Goal: Task Accomplishment & Management: Manage account settings

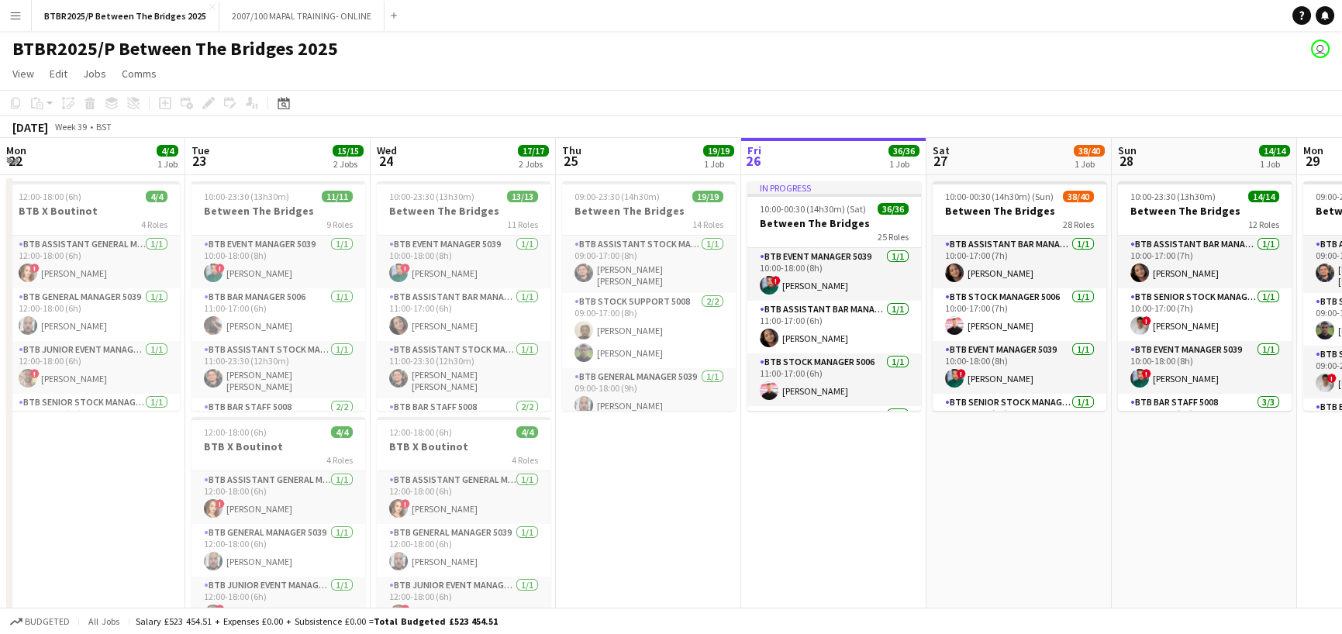
scroll to position [0, 371]
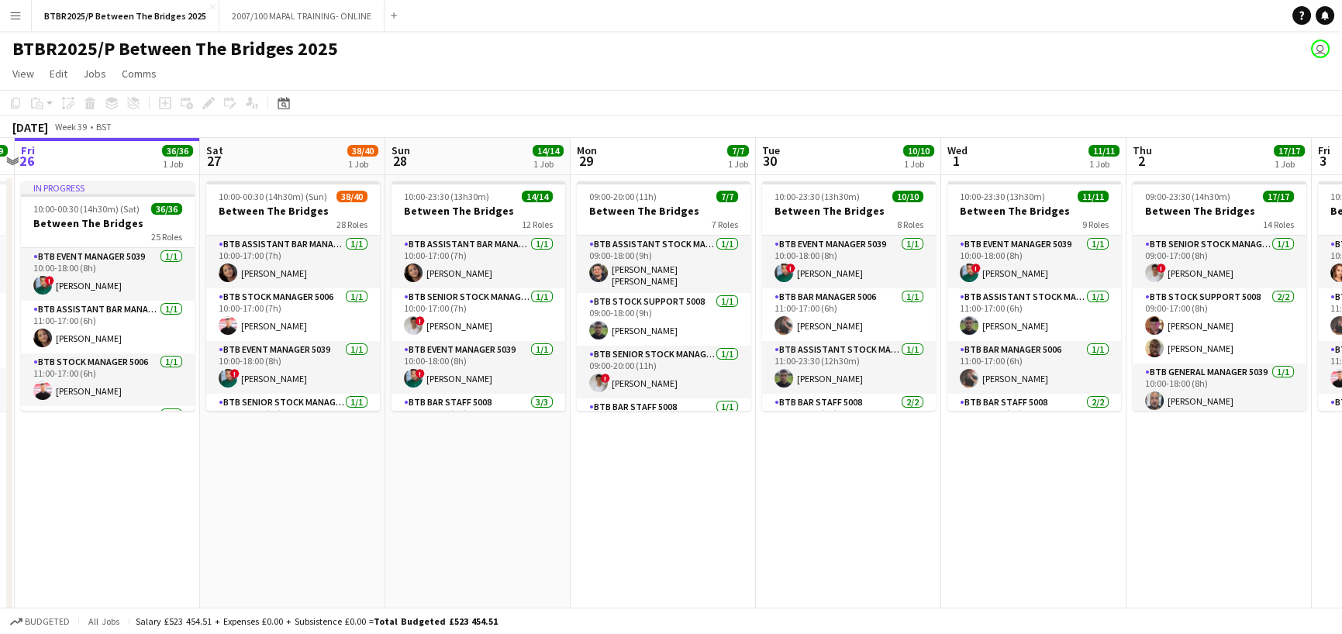
drag, startPoint x: 1171, startPoint y: 151, endPoint x: 871, endPoint y: 192, distance: 302.8
click at [434, 174] on app-calendar-viewport "Mon 22 4/4 1 Job Tue 23 15/15 2 Jobs Wed 24 17/17 2 Jobs Thu 25 19/19 1 Job Fri…" at bounding box center [671, 408] width 1342 height 540
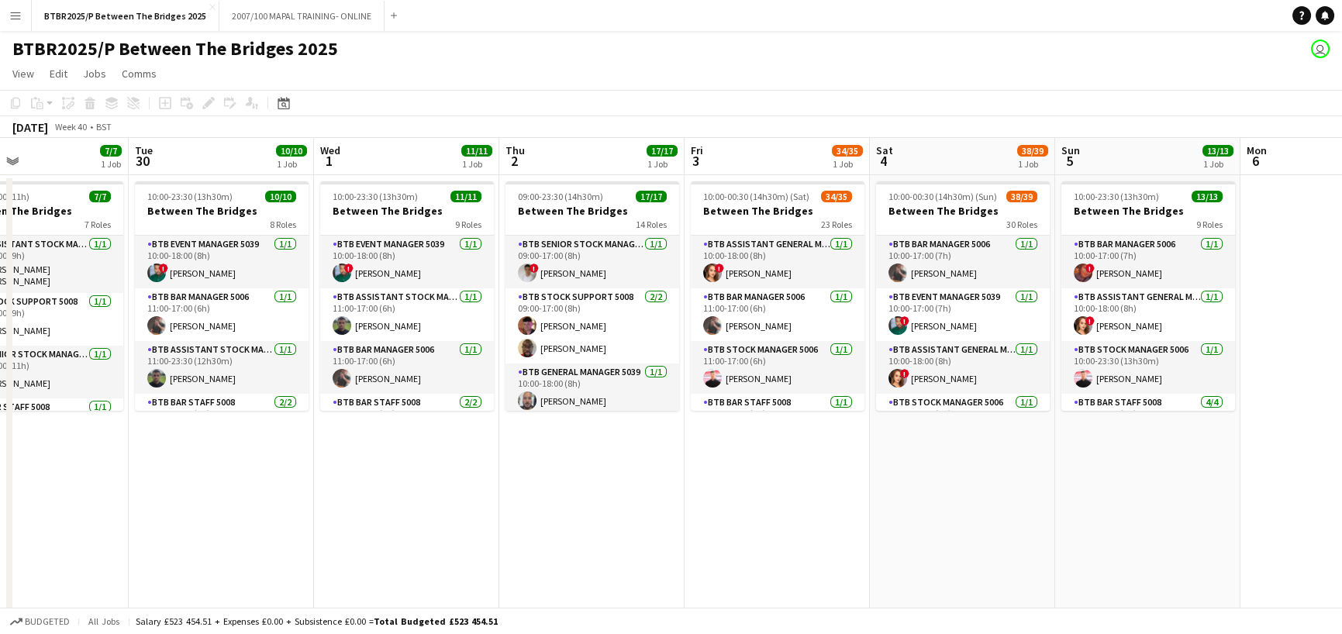
scroll to position [0, 625]
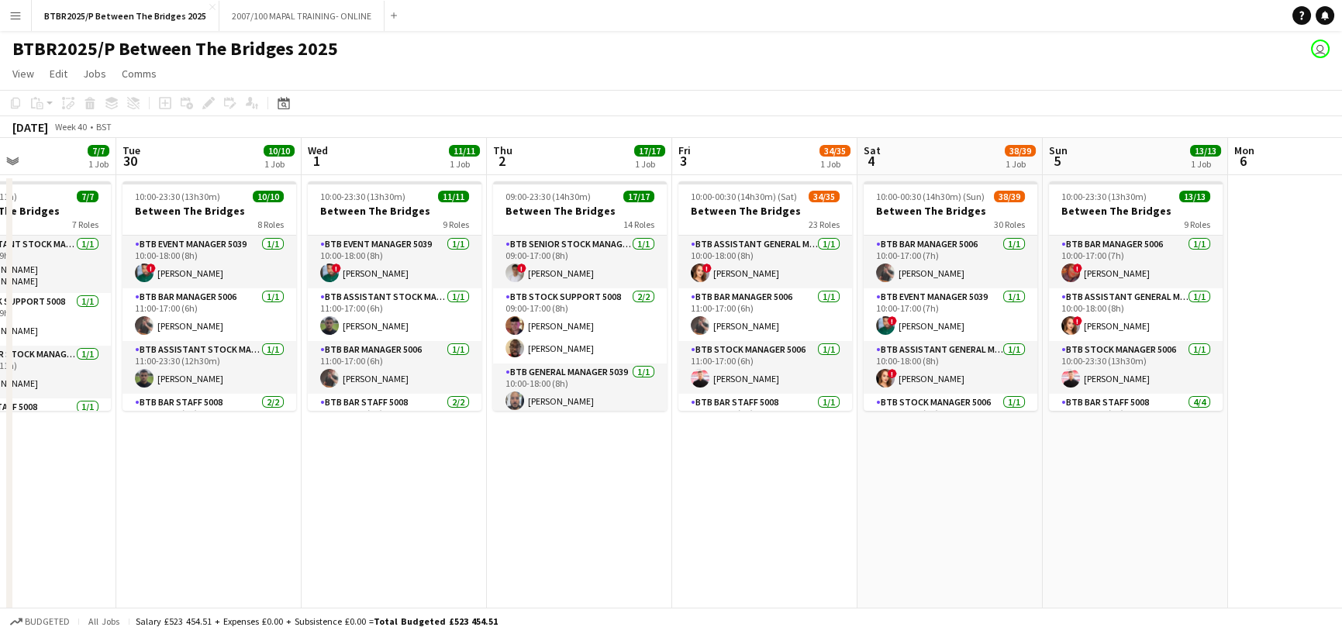
drag, startPoint x: 1007, startPoint y: 155, endPoint x: 779, endPoint y: 160, distance: 228.1
click at [779, 160] on app-calendar-viewport "Fri 26 36/36 1 Job Sat 27 38/40 1 Job Sun 28 14/14 1 Job Mon 29 7/7 1 Job Tue 3…" at bounding box center [671, 408] width 1342 height 540
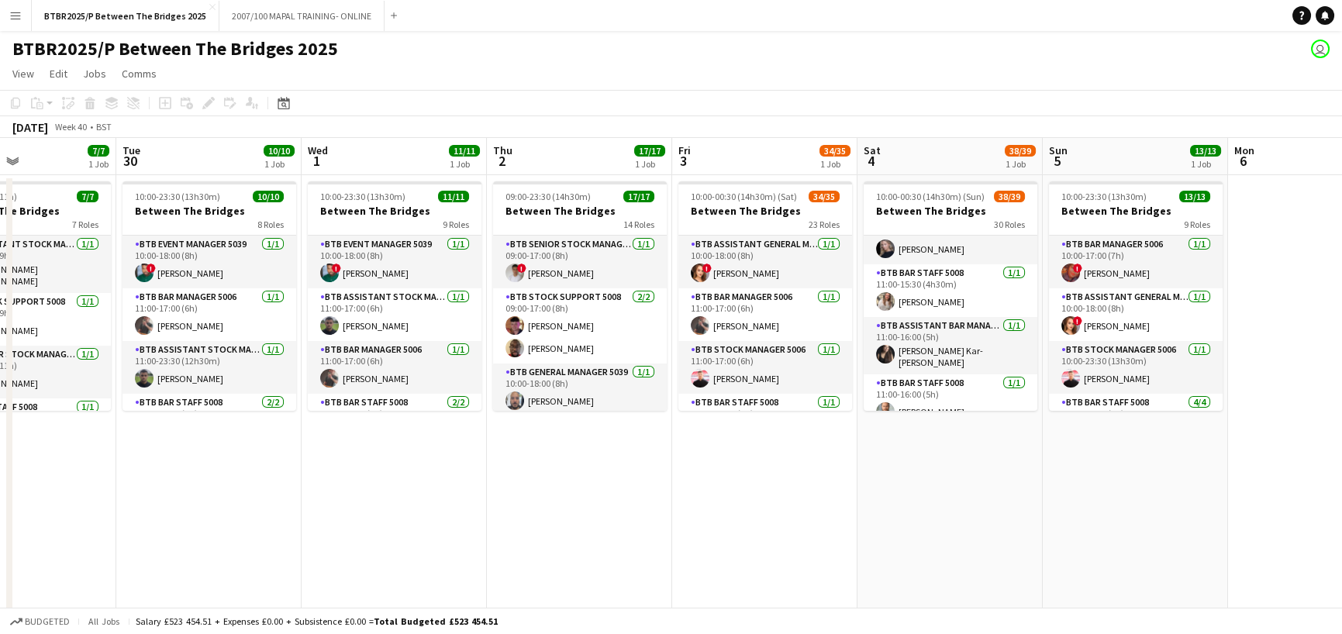
scroll to position [388, 0]
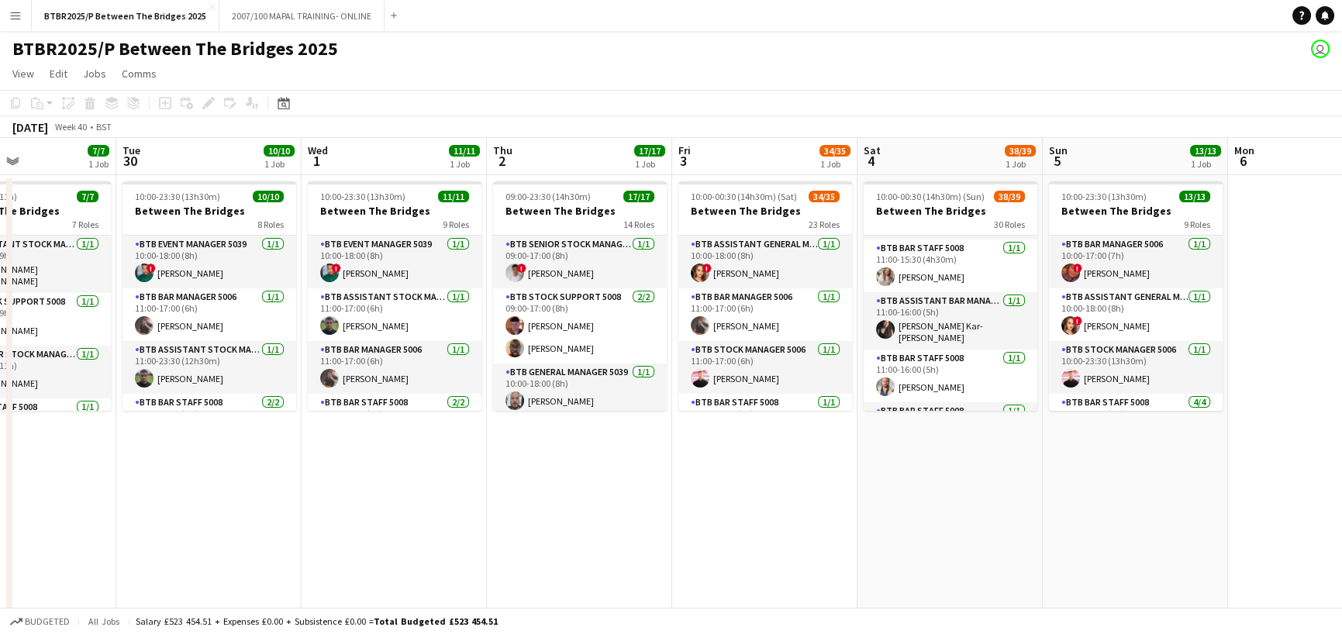
click at [960, 315] on app-card-role "BTB Assistant Bar Manager 5006 [DATE] 11:00-16:00 (5h) [PERSON_NAME] Kar-[PERSO…" at bounding box center [951, 320] width 174 height 57
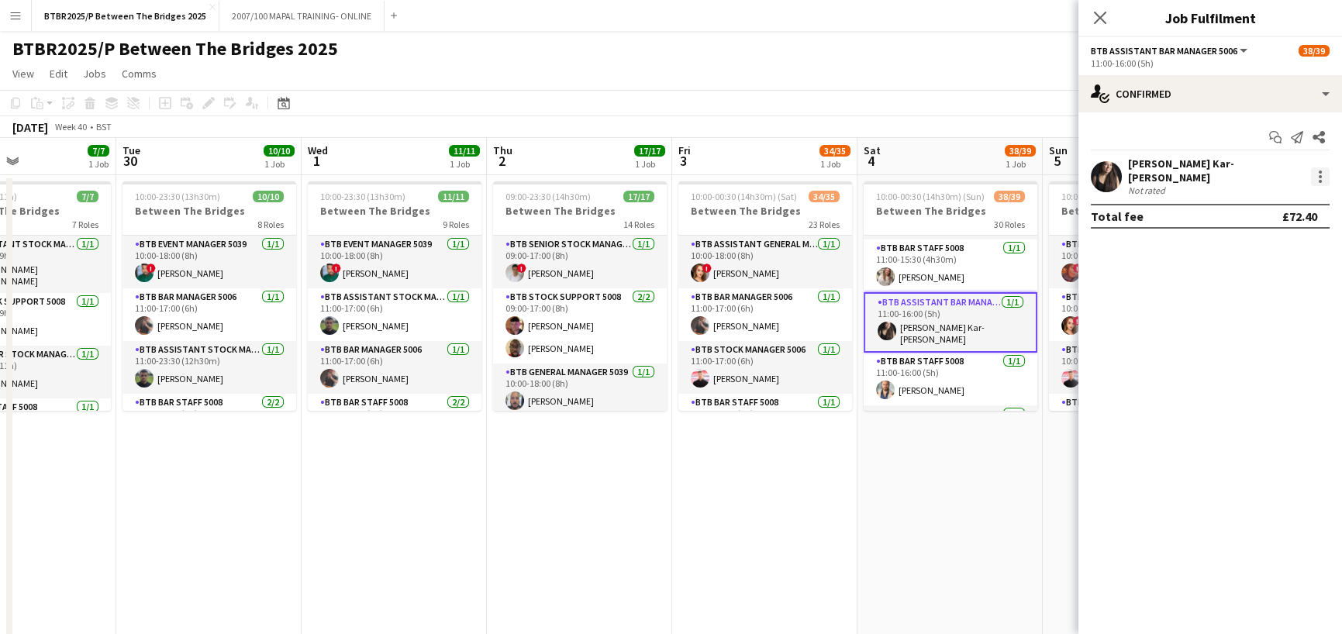
click at [1314, 171] on div at bounding box center [1320, 177] width 19 height 19
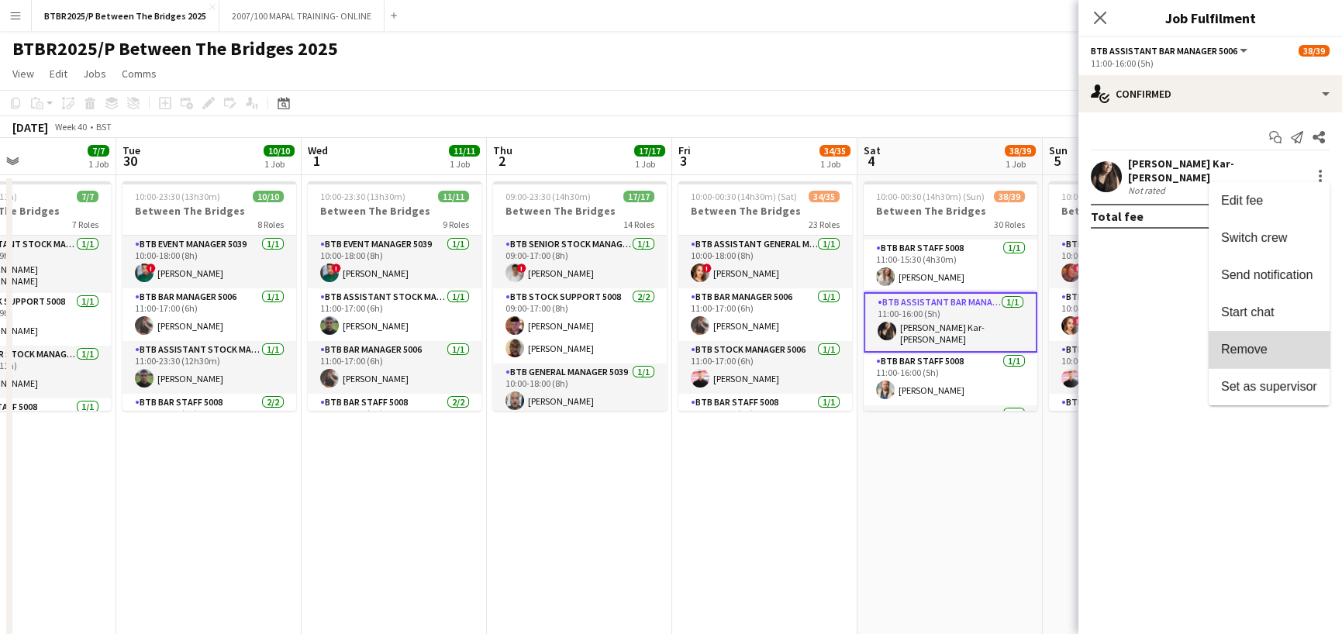
click at [1241, 350] on span "Remove" at bounding box center [1244, 349] width 47 height 13
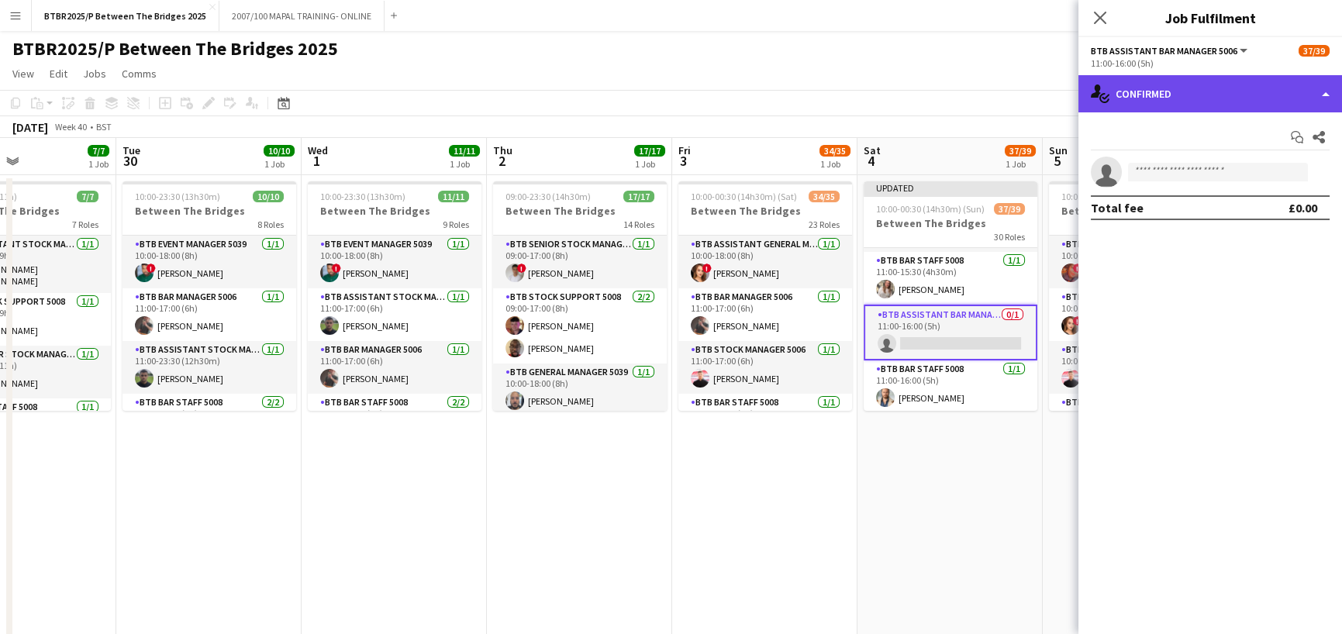
click at [1215, 103] on div "single-neutral-actions-check-2 Confirmed" at bounding box center [1211, 93] width 264 height 37
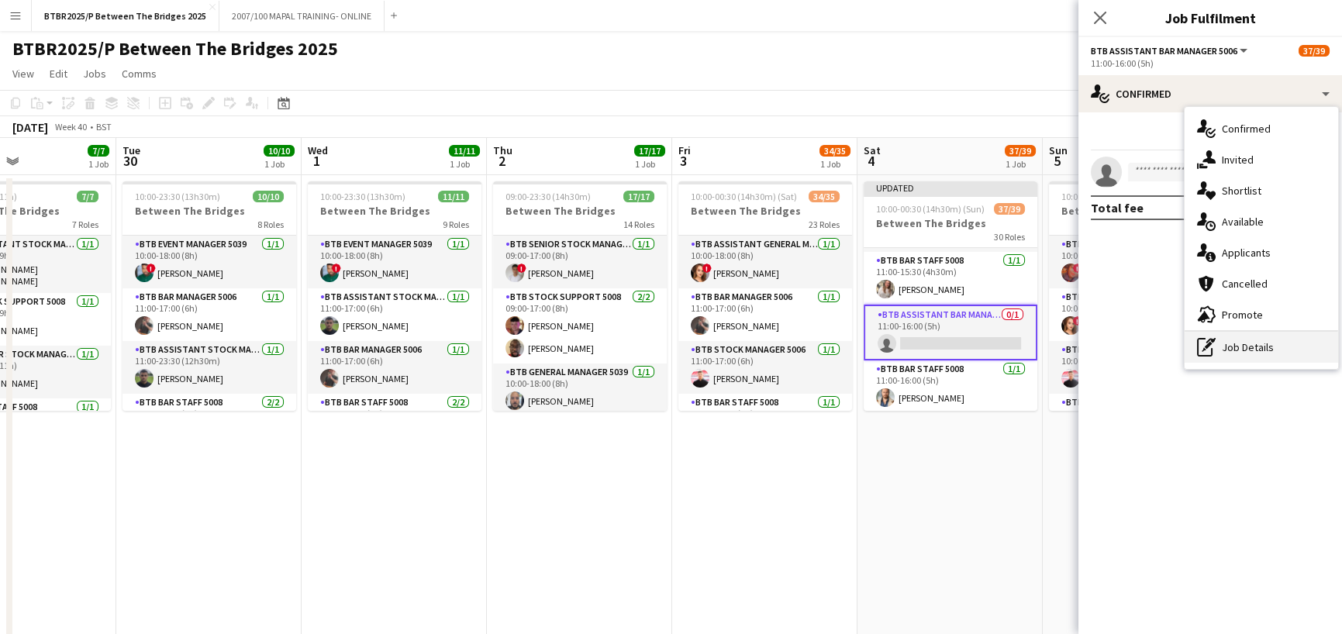
click at [1249, 340] on div "pen-write Job Details" at bounding box center [1262, 347] width 154 height 31
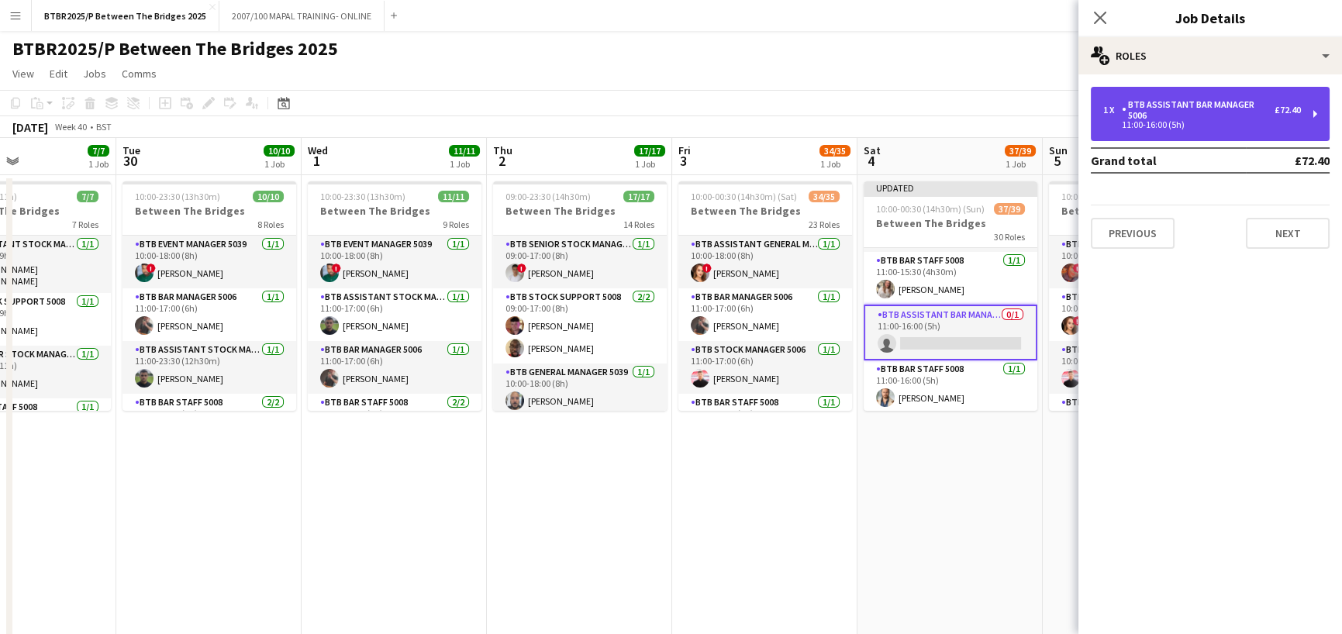
click at [1187, 121] on div "11:00-16:00 (5h)" at bounding box center [1203, 125] width 198 height 8
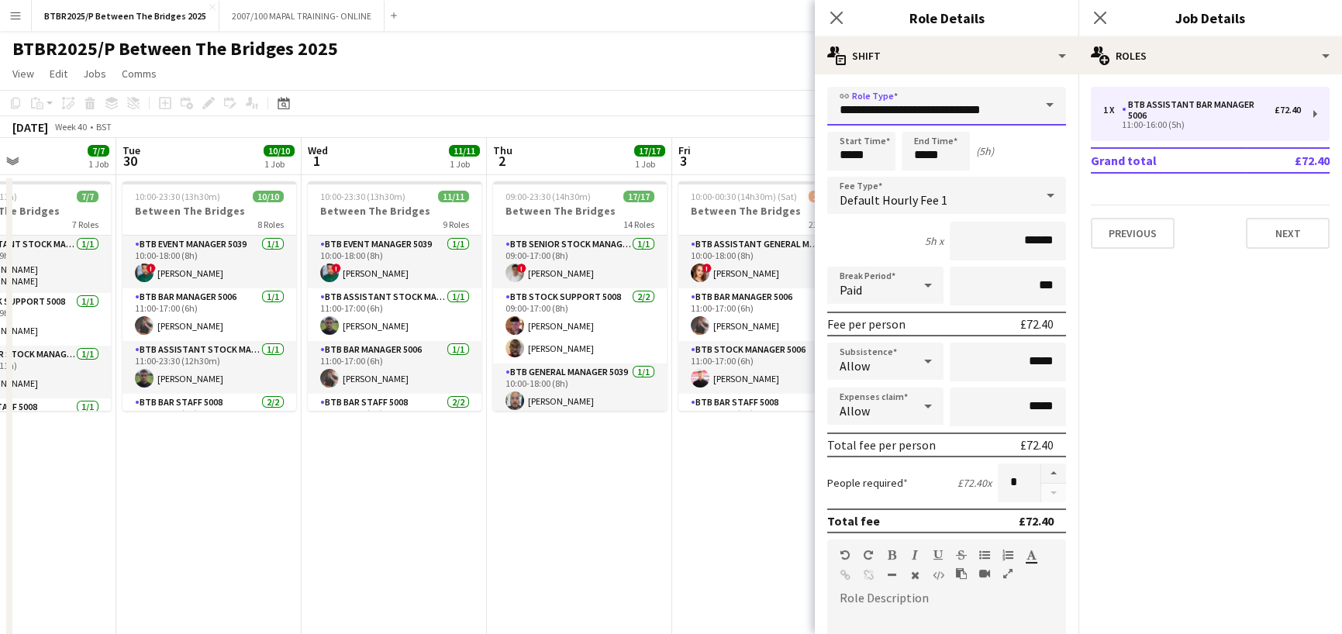
click at [914, 106] on input "**********" at bounding box center [947, 106] width 239 height 39
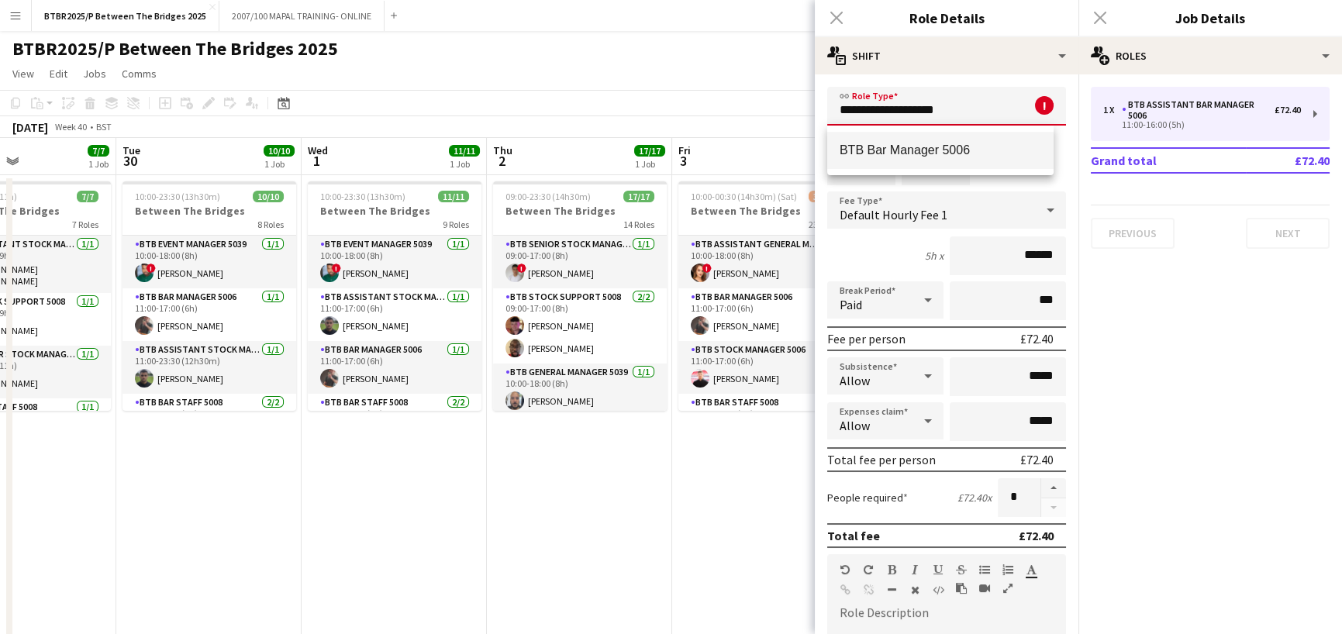
type input "**********"
click at [938, 149] on span "BTB Bar Manager 5006" at bounding box center [941, 150] width 202 height 15
type input "******"
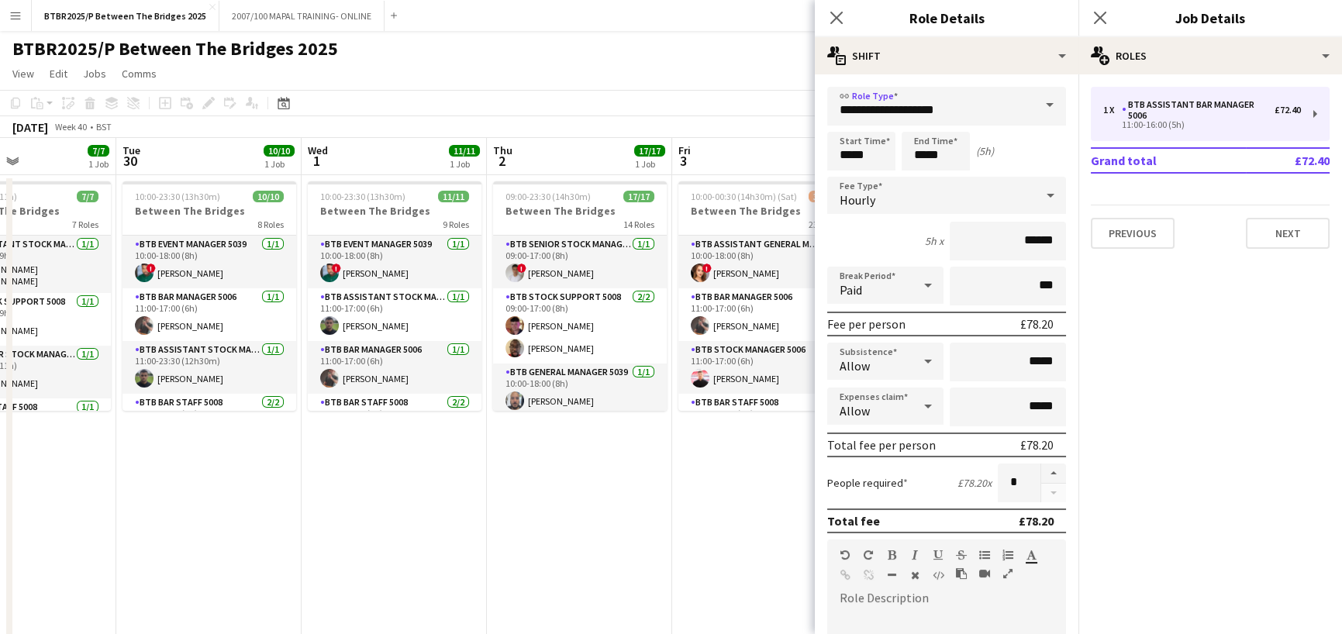
click at [763, 91] on app-toolbar "Copy Paste Paste Ctrl+V Paste with crew Ctrl+Shift+V Paste linked Job [GEOGRAPH…" at bounding box center [671, 103] width 1342 height 26
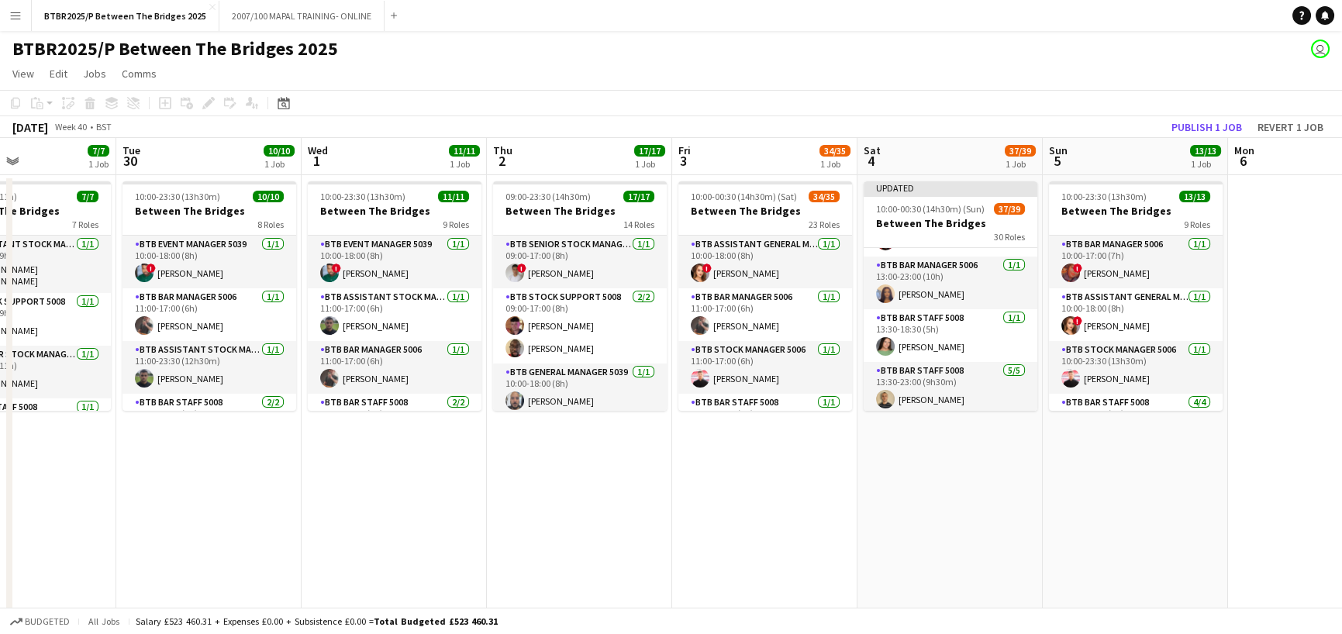
scroll to position [776, 0]
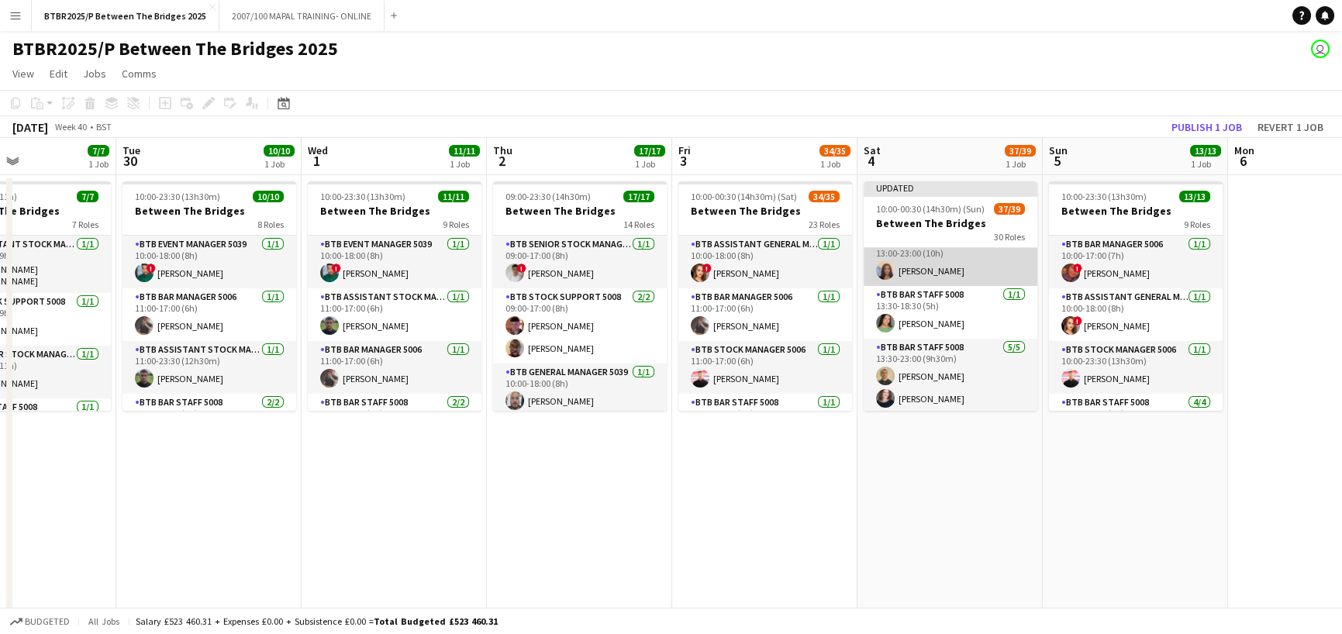
click at [965, 261] on app-card-role "BTB Bar Manager 5006 [DATE] 13:00-23:00 (10h) [PERSON_NAME]" at bounding box center [951, 259] width 174 height 53
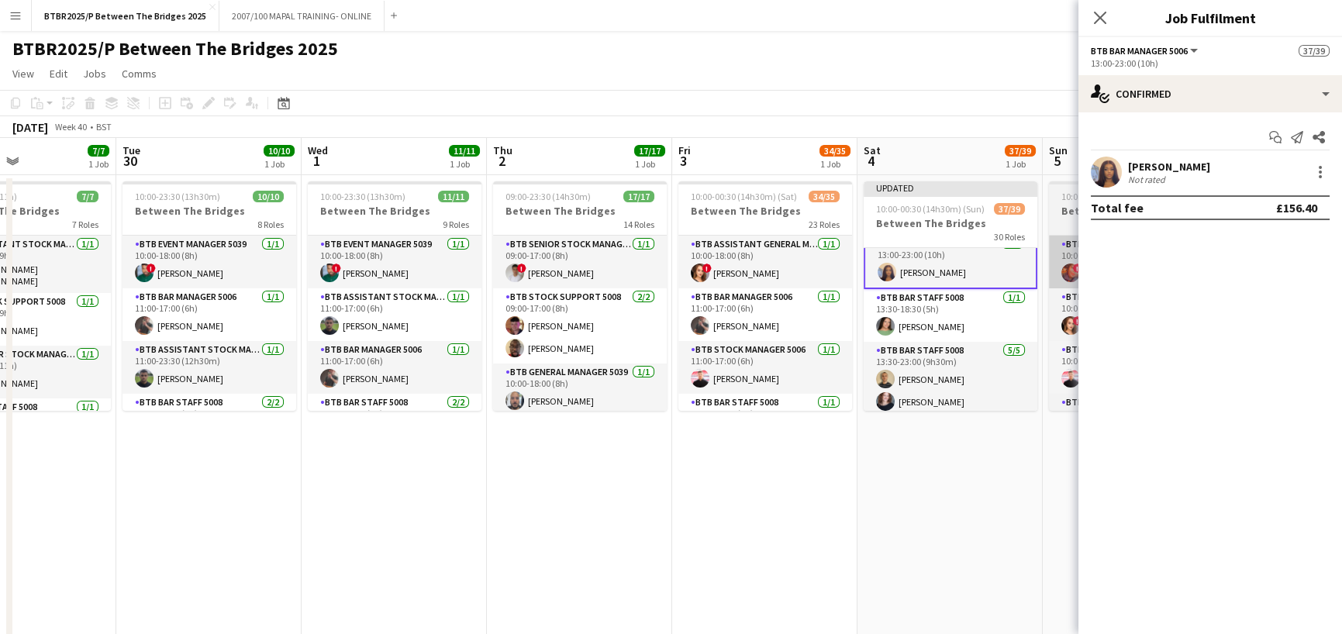
scroll to position [776, 0]
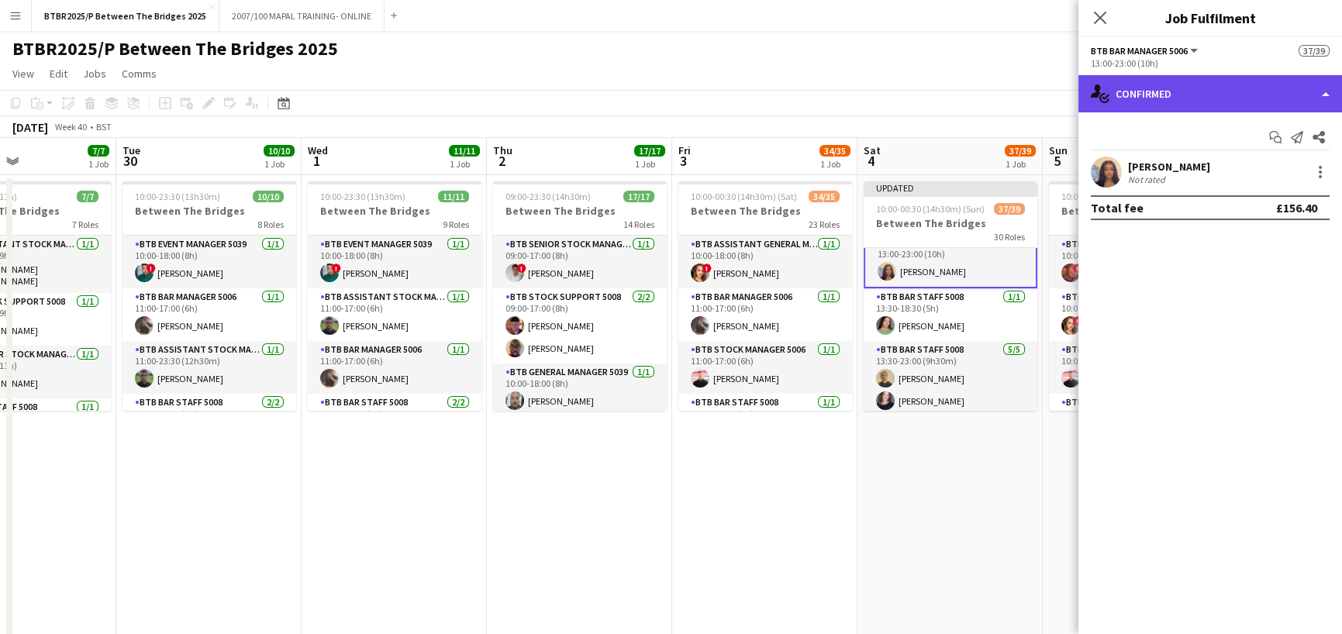
click at [1299, 101] on div "single-neutral-actions-check-2 Confirmed" at bounding box center [1211, 93] width 264 height 37
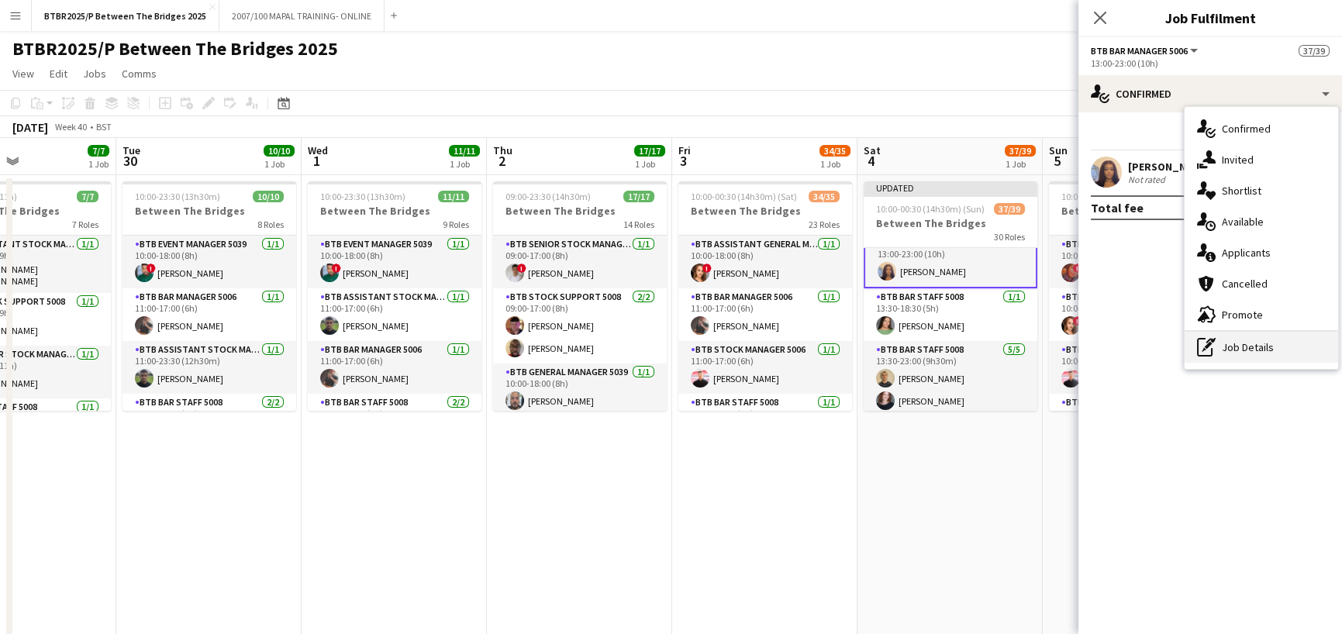
click at [1291, 344] on div "pen-write Job Details" at bounding box center [1262, 347] width 154 height 31
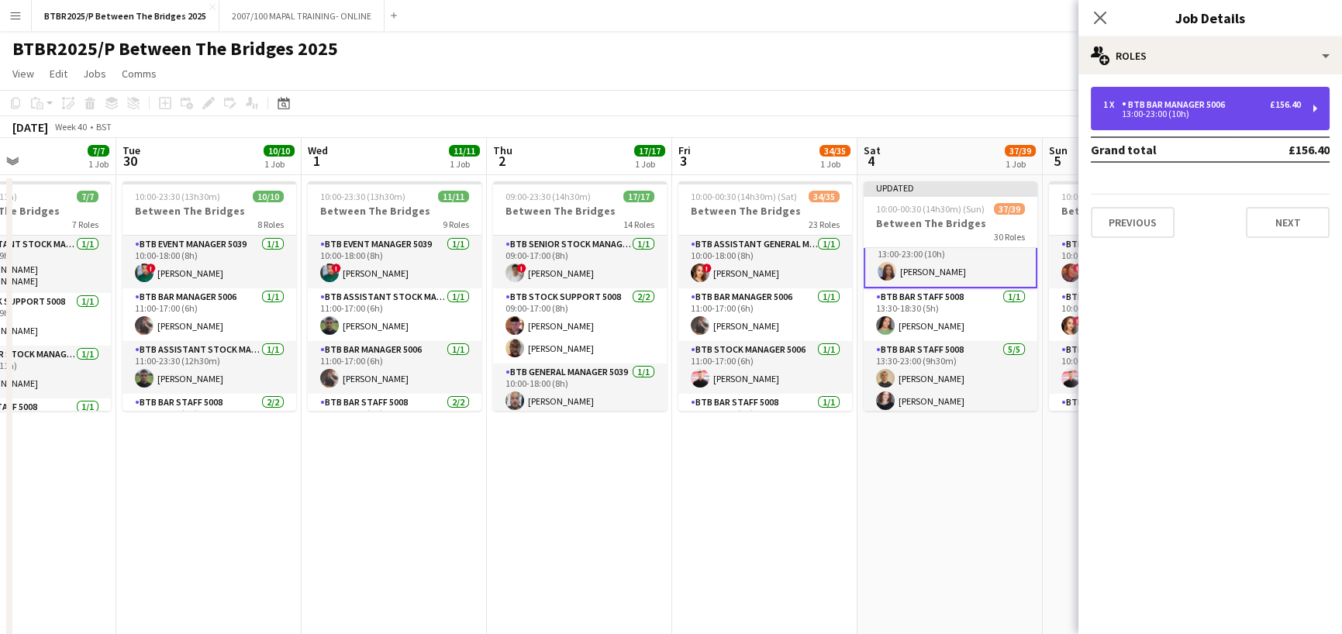
click at [1239, 112] on div "13:00-23:00 (10h)" at bounding box center [1203, 114] width 198 height 8
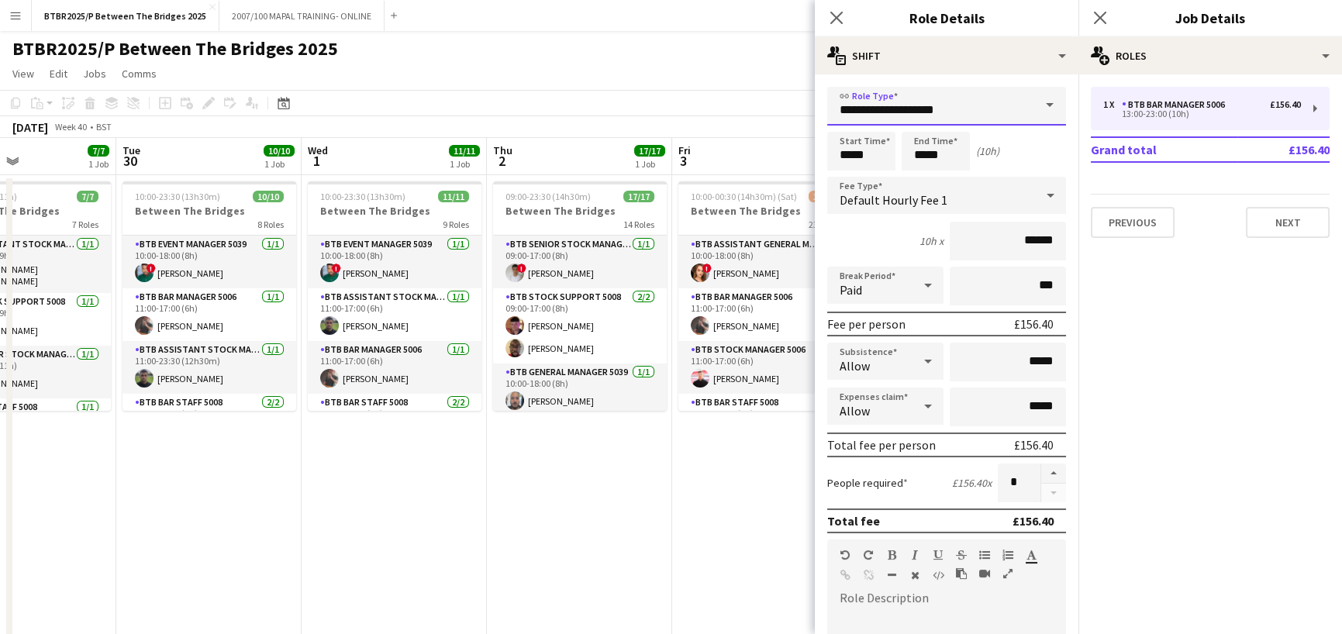
click at [862, 108] on input "**********" at bounding box center [947, 106] width 239 height 39
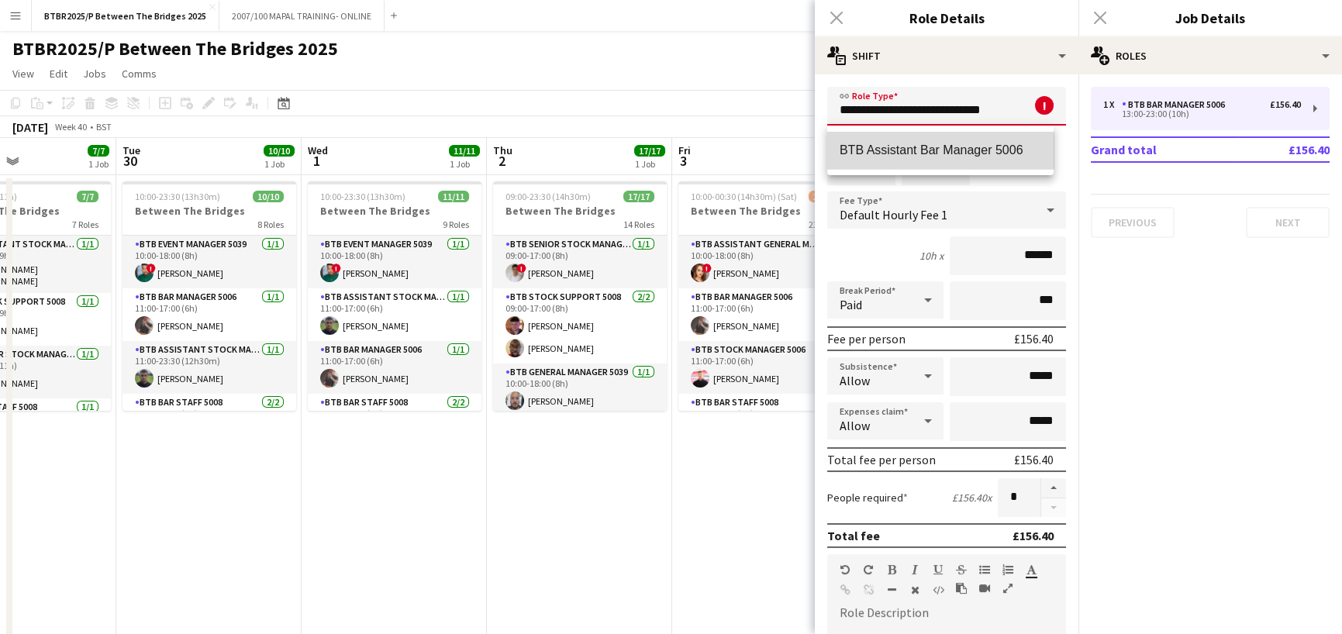
click at [876, 139] on mat-option "BTB Assistant Bar Manager 5006" at bounding box center [941, 150] width 227 height 37
type input "**********"
type input "******"
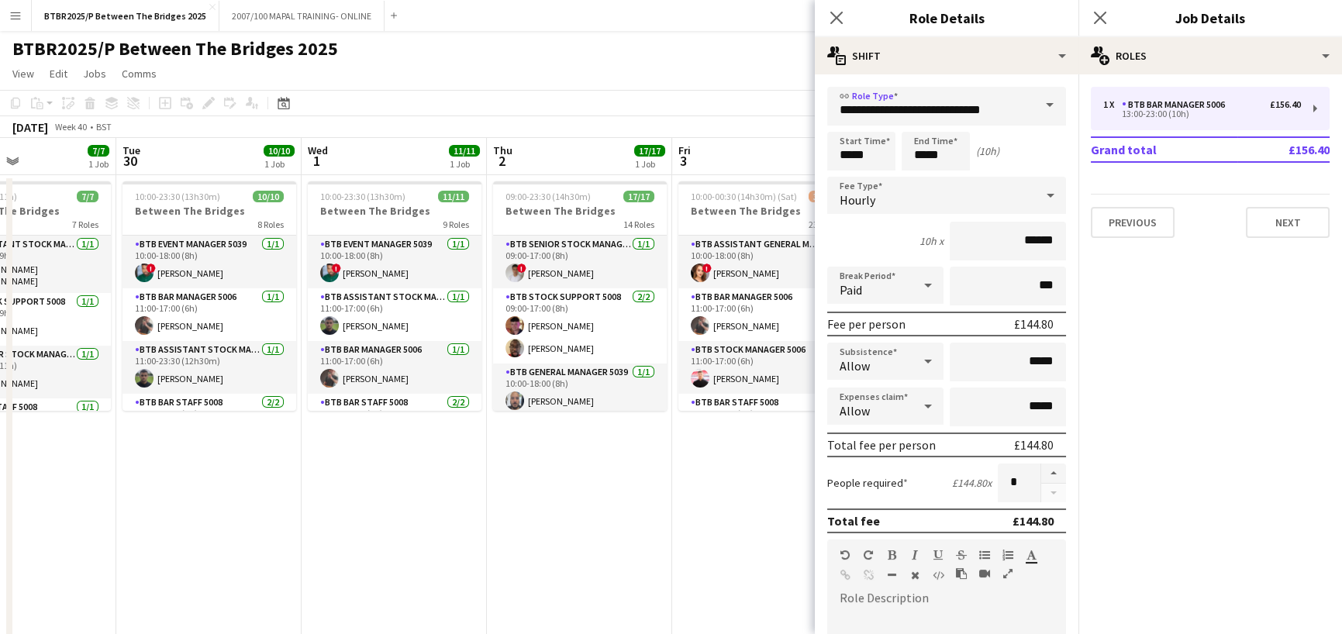
click at [754, 84] on app-page-menu "View Day view expanded Day view collapsed Month view Date picker Jump to [DATE]…" at bounding box center [671, 74] width 1342 height 29
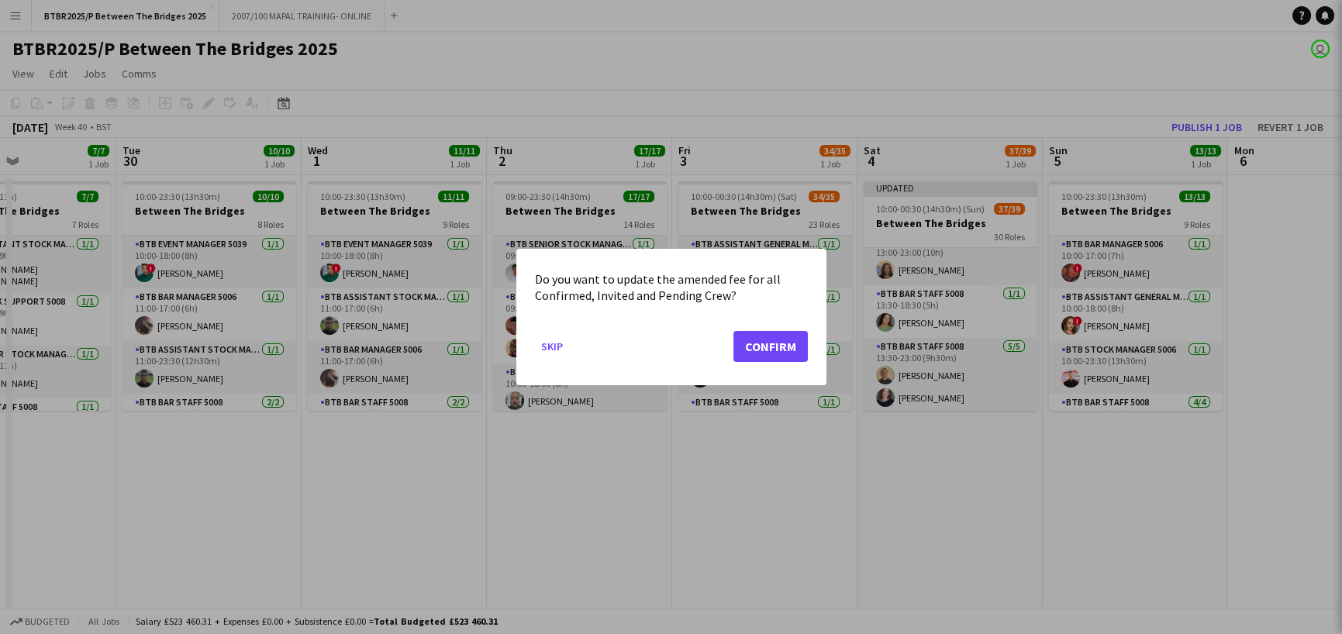
scroll to position [776, 0]
click at [763, 344] on button "Confirm" at bounding box center [771, 346] width 74 height 31
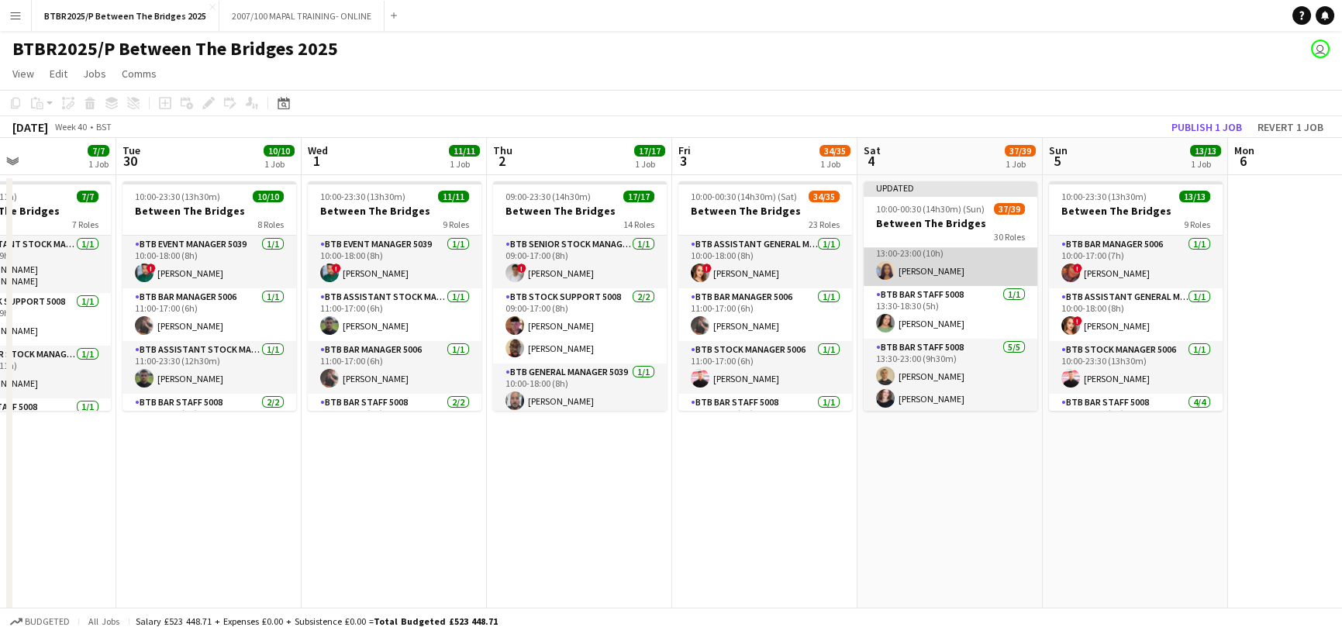
click at [969, 261] on app-card-role "BTB Assistant Bar Manager 5006 [DATE] 13:00-23:00 (10h) [PERSON_NAME]" at bounding box center [951, 259] width 174 height 53
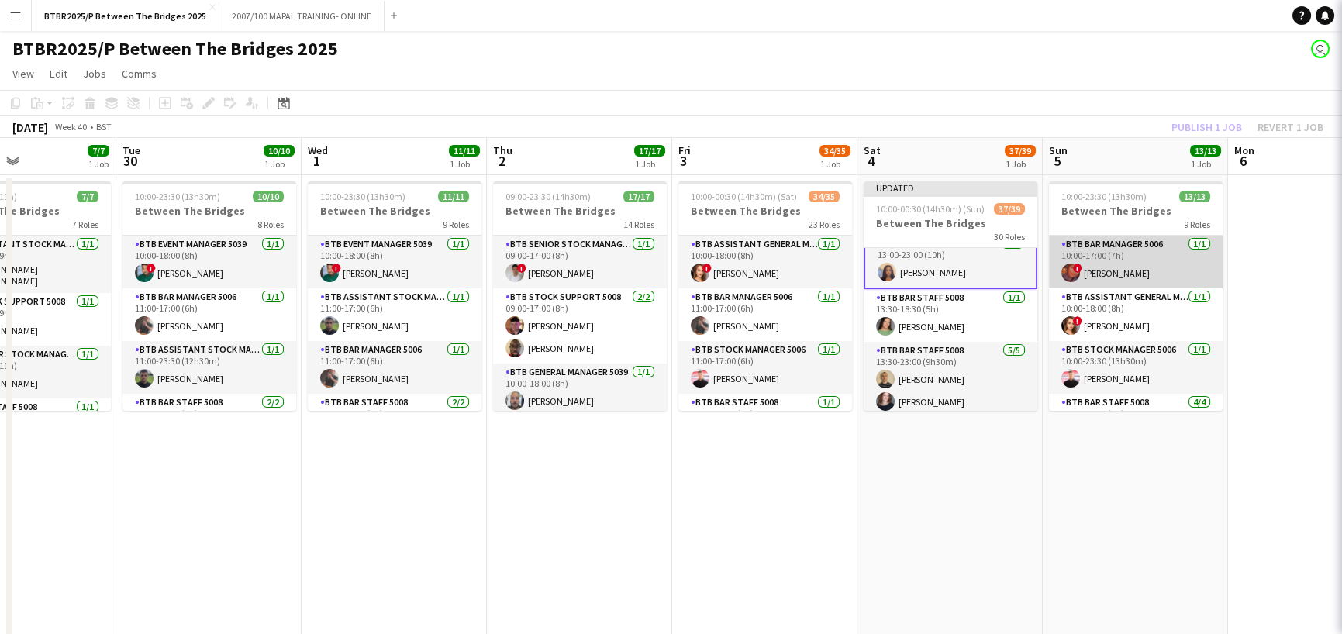
scroll to position [776, 0]
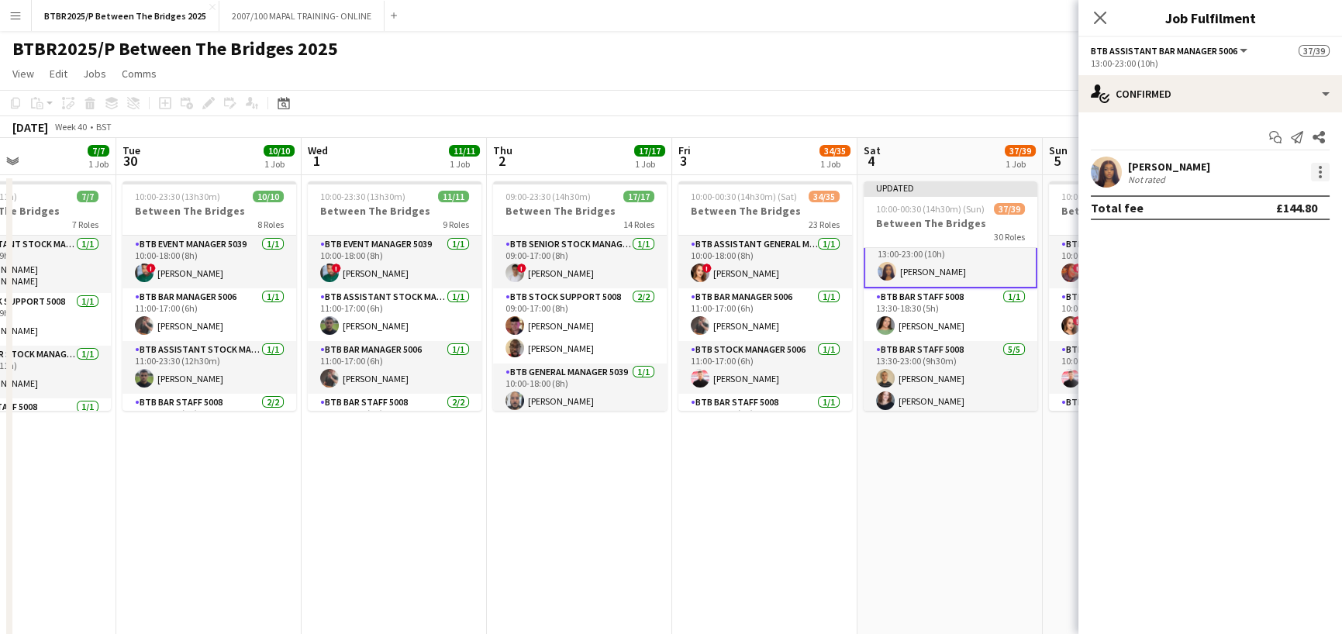
click at [1321, 174] on div at bounding box center [1320, 172] width 19 height 19
click at [1290, 348] on span "Remove" at bounding box center [1269, 350] width 96 height 14
click at [1045, 69] on app-page-menu "View Day view expanded Day view collapsed Month view Date picker Jump to [DATE]…" at bounding box center [671, 74] width 1342 height 29
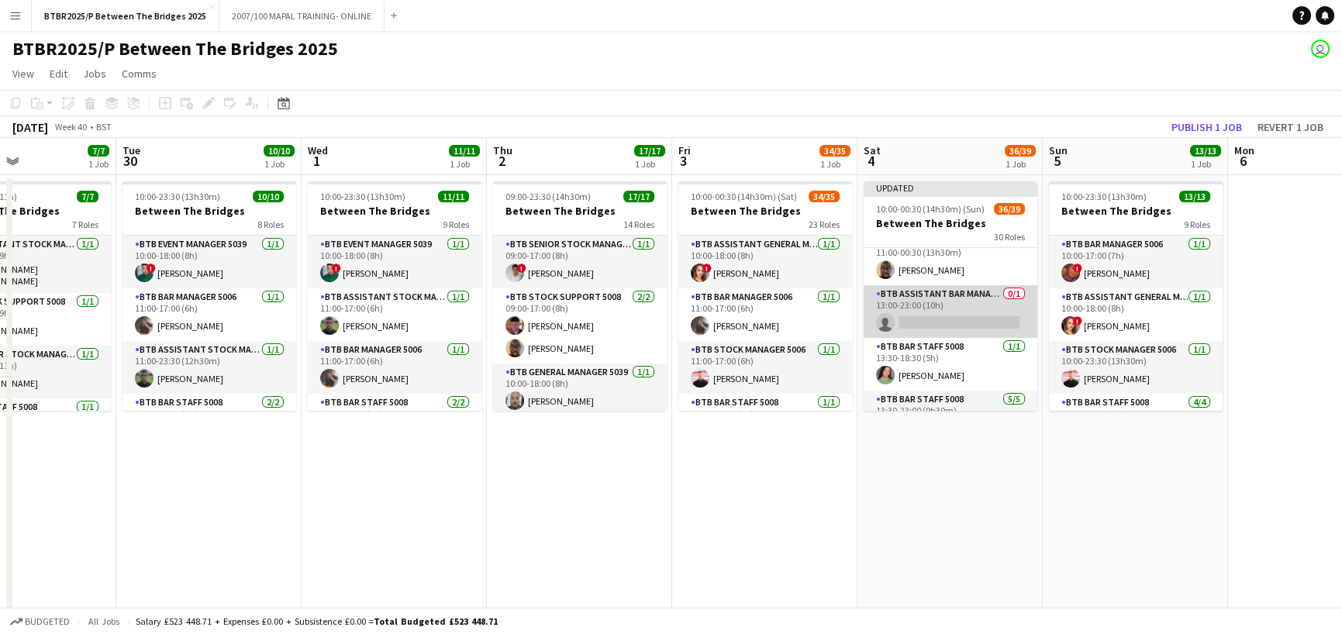
scroll to position [698, 0]
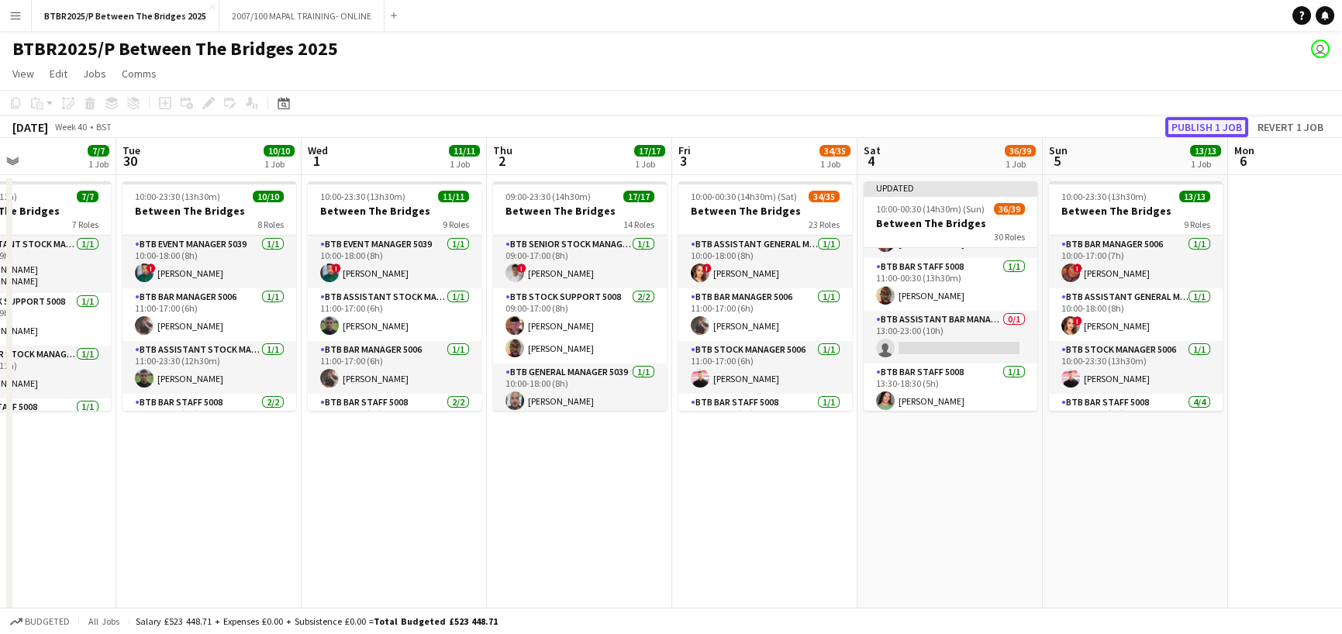
click at [1176, 124] on button "Publish 1 job" at bounding box center [1207, 127] width 83 height 20
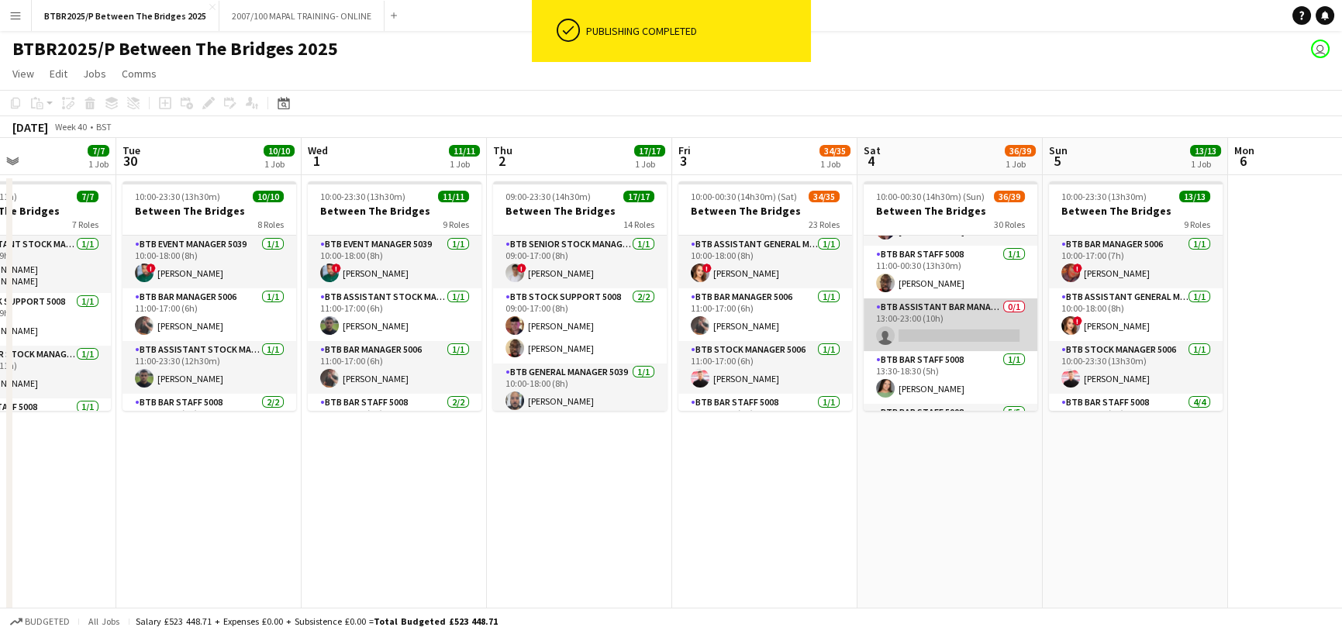
click at [938, 335] on app-card-role "BTB Assistant Bar Manager 5006 0/1 13:00-23:00 (10h) single-neutral-actions" at bounding box center [951, 325] width 174 height 53
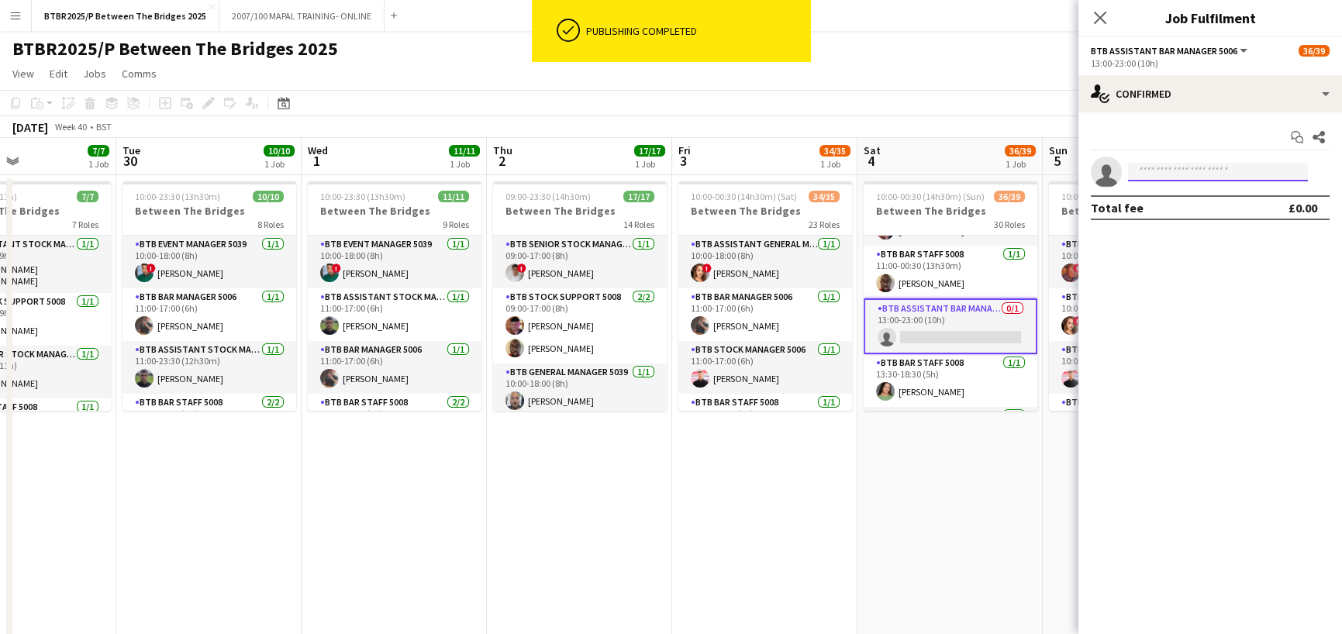
click at [1249, 166] on input at bounding box center [1218, 172] width 180 height 19
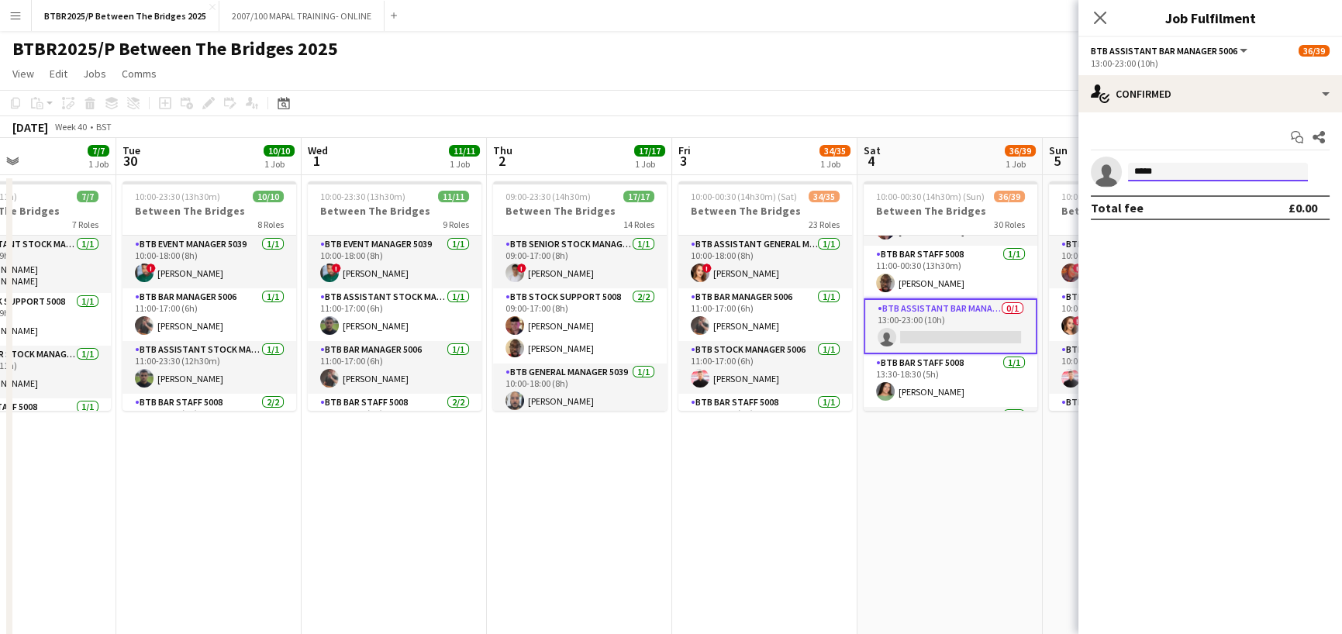
type input "******"
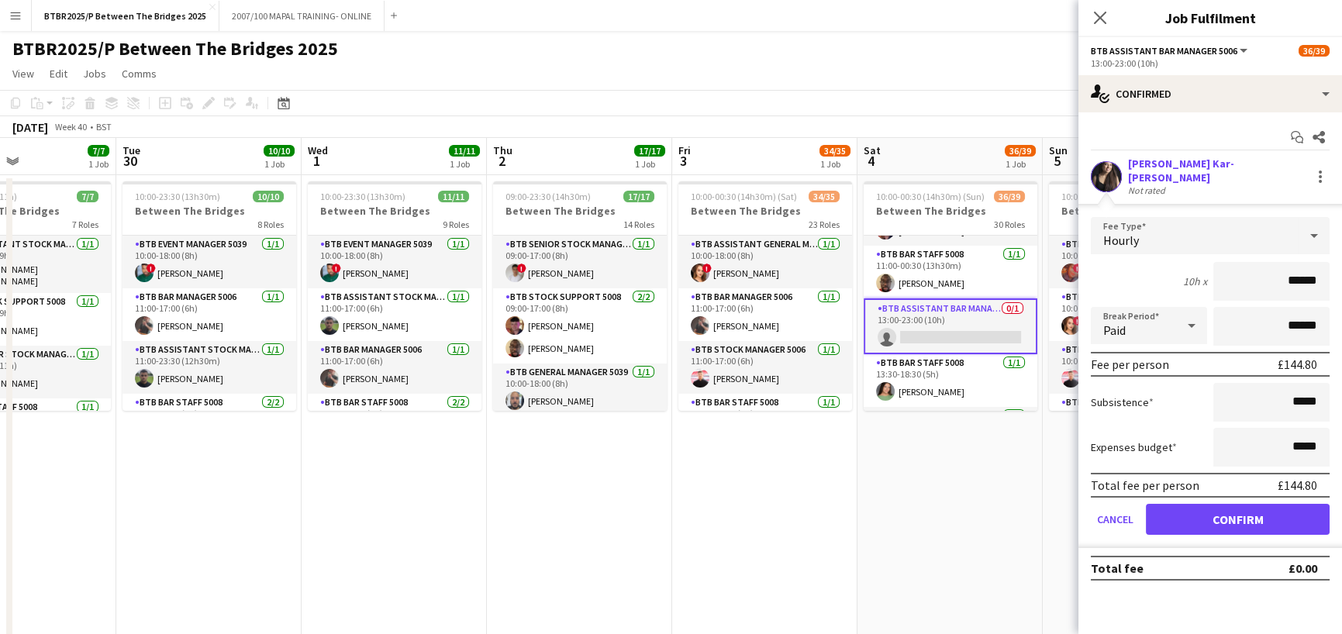
click button "Confirm" at bounding box center [1238, 519] width 184 height 31
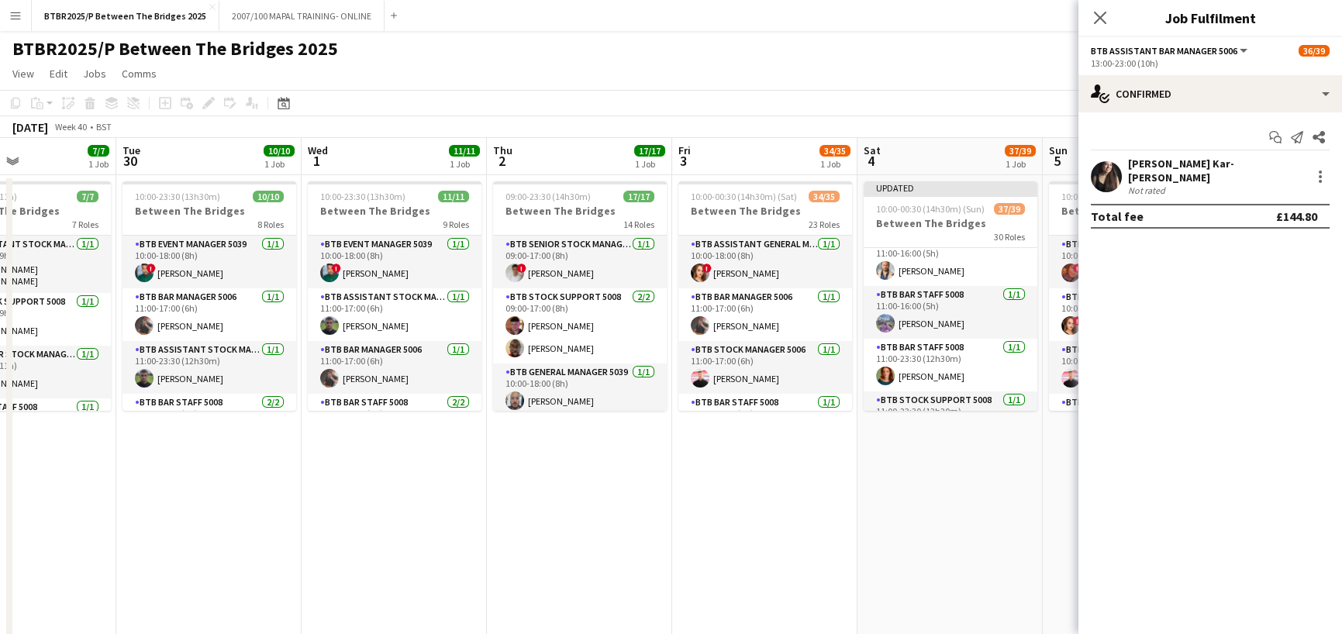
scroll to position [465, 0]
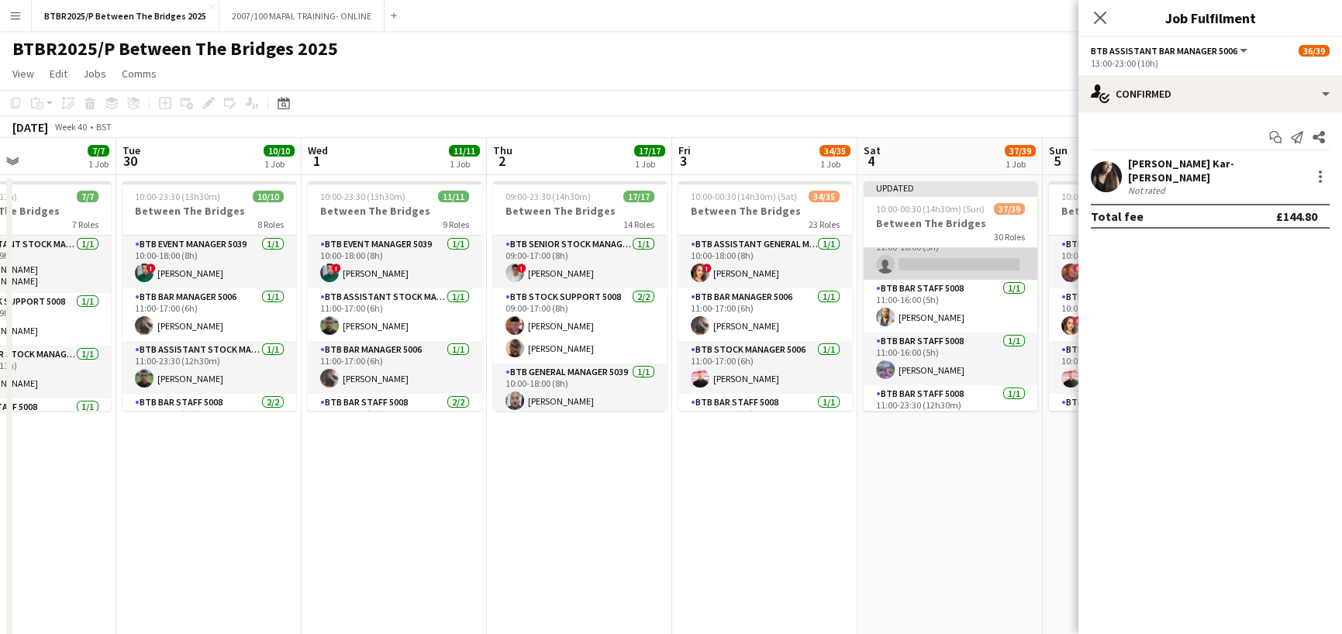
click at [931, 262] on app-card-role "BTB Bar Manager 5006 0/1 11:00-16:00 (5h) single-neutral-actions" at bounding box center [951, 253] width 174 height 53
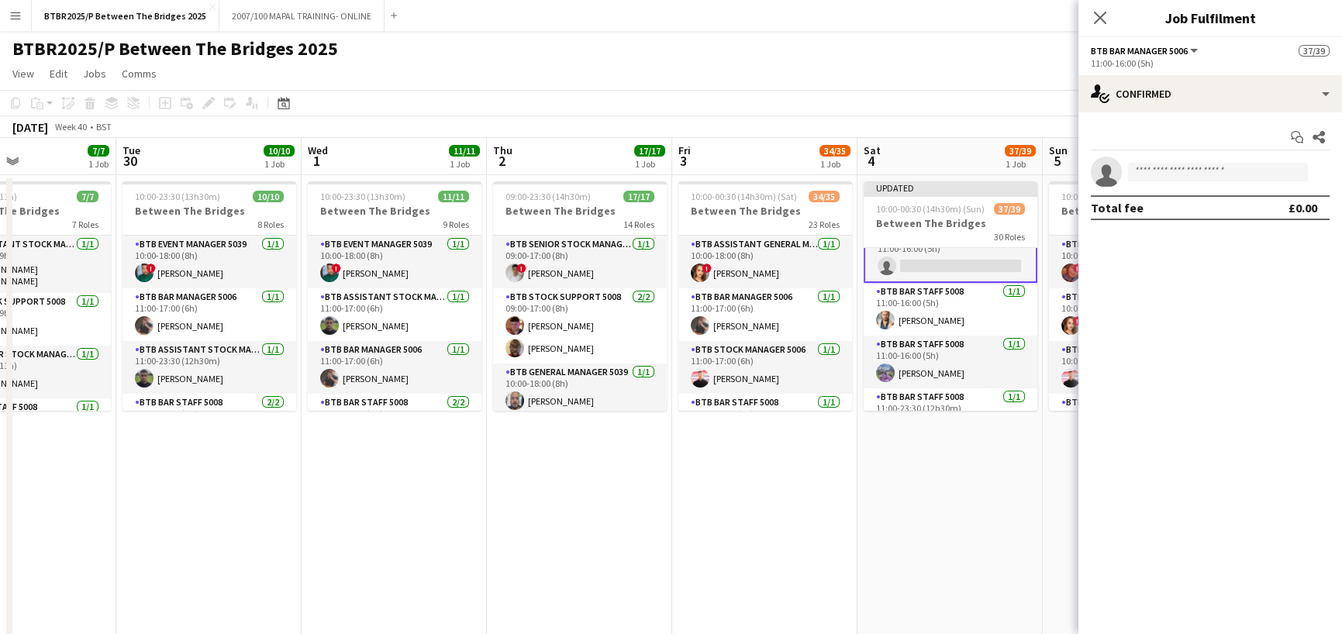
scroll to position [466, 0]
click at [1197, 168] on input at bounding box center [1218, 172] width 180 height 19
type input "*****"
click at [1199, 209] on span "[EMAIL_ADDRESS][DOMAIN_NAME]" at bounding box center [1218, 207] width 155 height 12
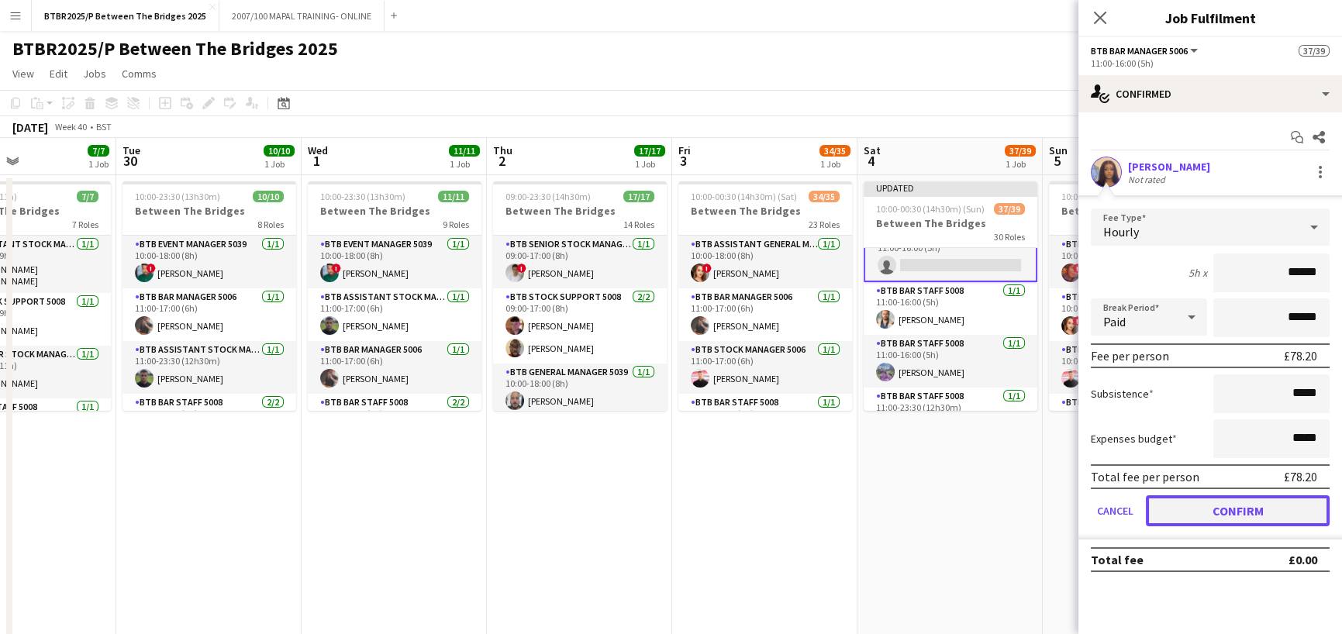
click at [1252, 498] on button "Confirm" at bounding box center [1238, 511] width 184 height 31
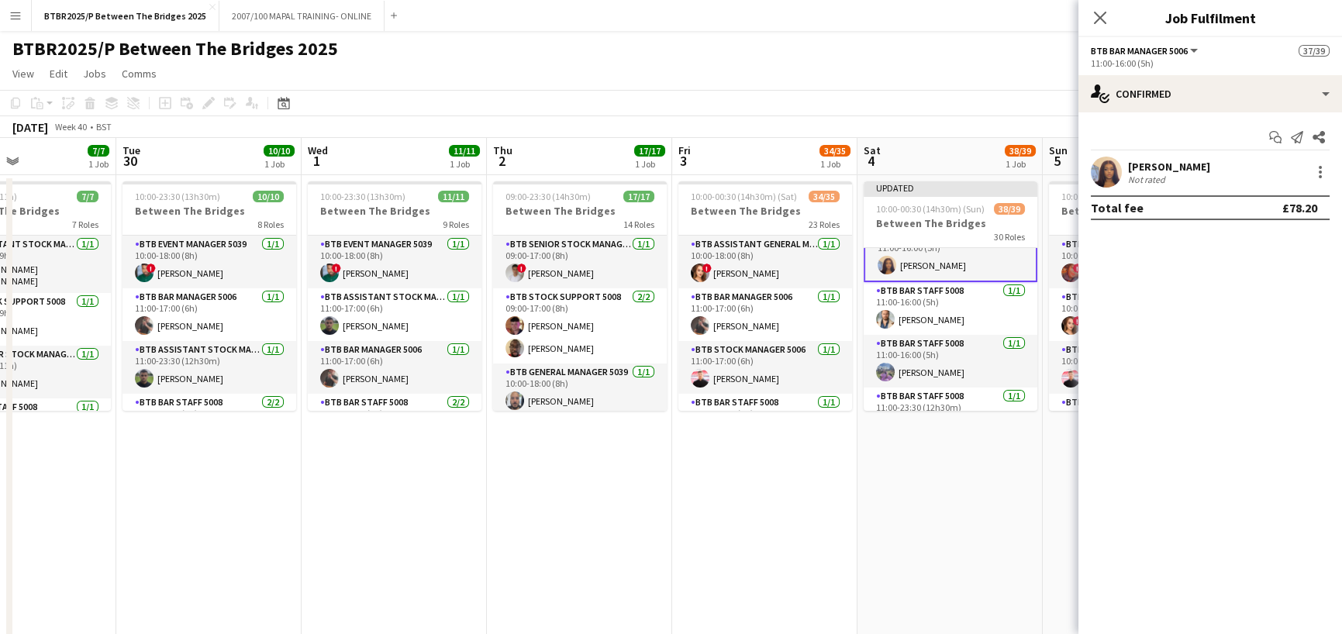
click at [994, 92] on app-toolbar "Copy Paste Paste Ctrl+V Paste with crew Ctrl+Shift+V Paste linked Job [GEOGRAPH…" at bounding box center [671, 103] width 1342 height 26
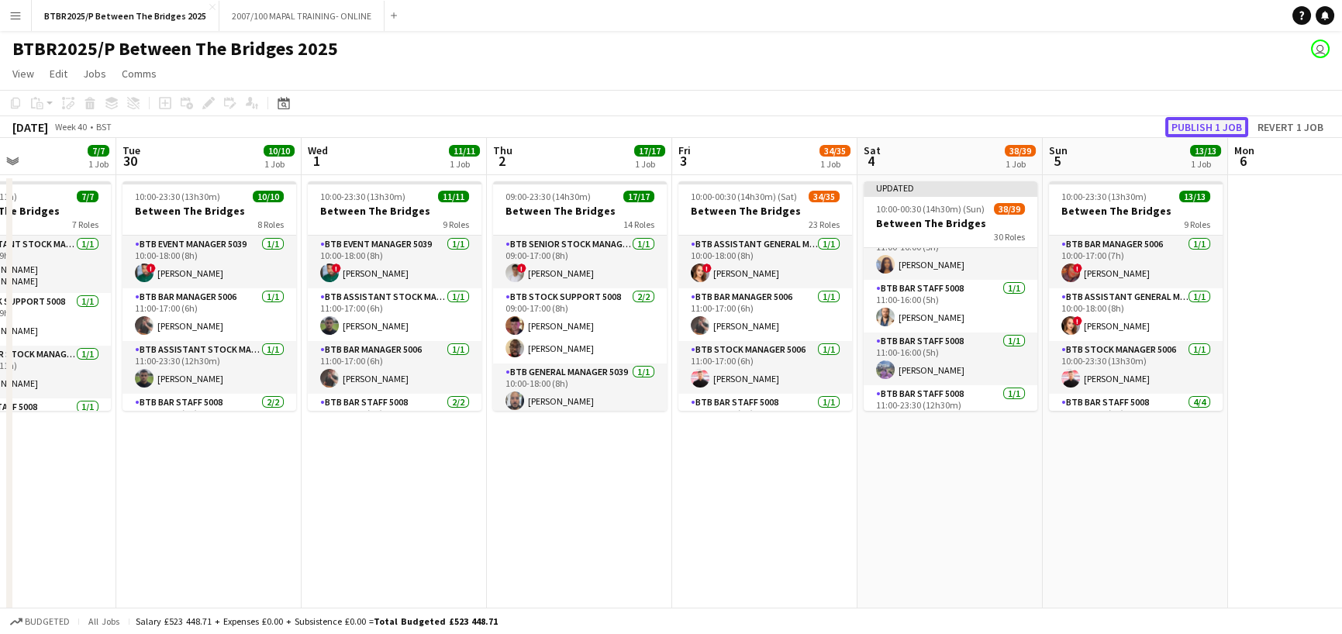
click at [1215, 126] on button "Publish 1 job" at bounding box center [1207, 127] width 83 height 20
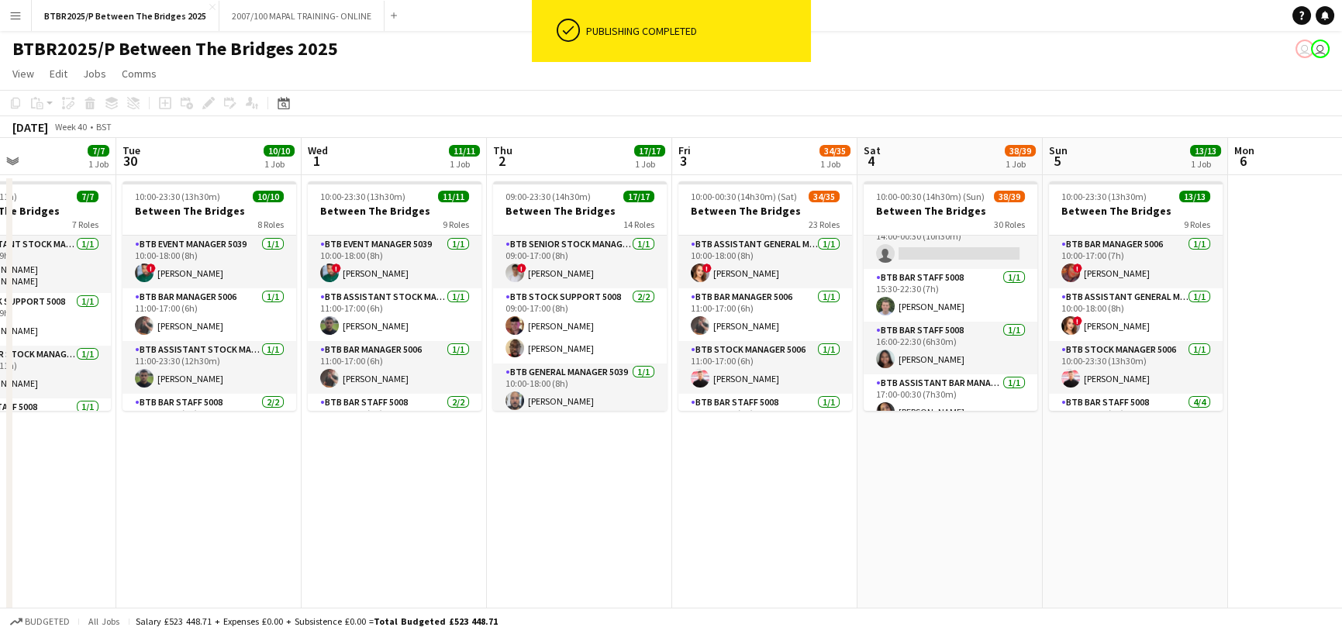
scroll to position [1008, 0]
